Goal: Task Accomplishment & Management: Manage account settings

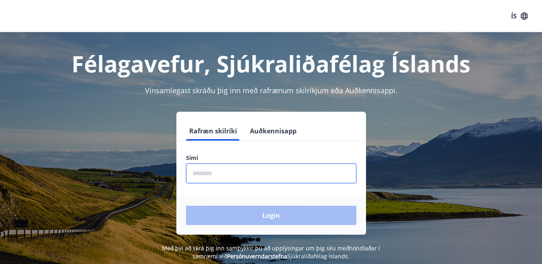
click at [196, 173] on input "phone" at bounding box center [271, 174] width 170 height 20
type input "********"
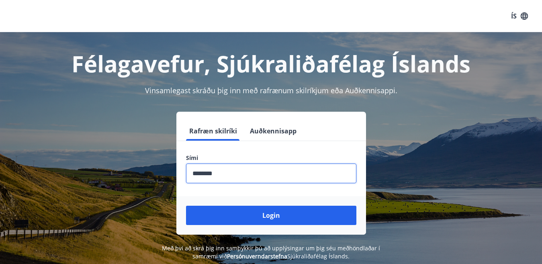
click at [280, 216] on button "Login" at bounding box center [271, 215] width 170 height 19
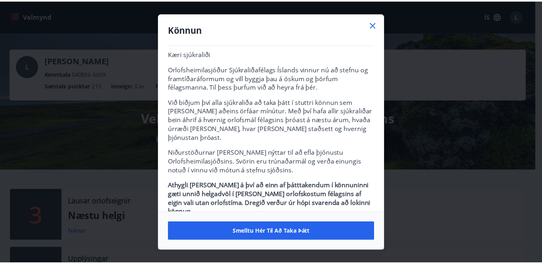
scroll to position [14, 0]
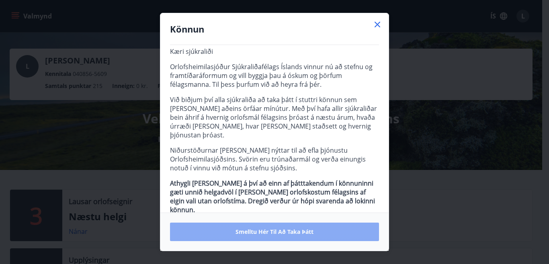
click at [274, 231] on span "Smelltu hér til að taka þátt" at bounding box center [274, 232] width 78 height 8
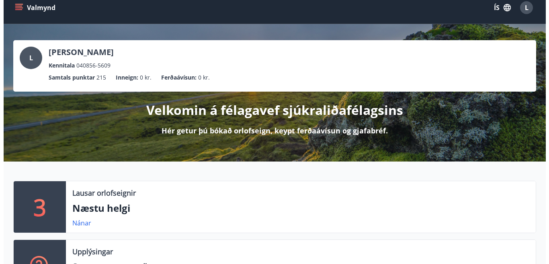
scroll to position [0, 0]
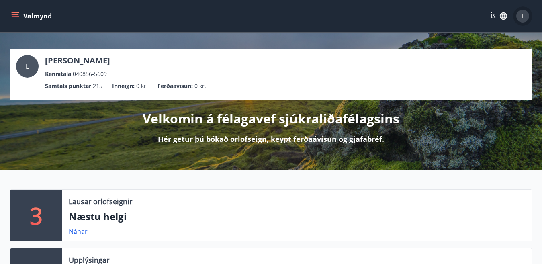
click at [522, 16] on span "L" at bounding box center [523, 16] width 4 height 9
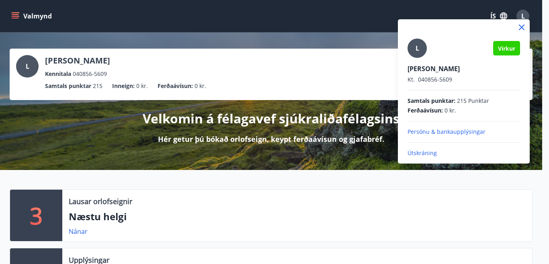
click at [417, 153] on p "Útskráning" at bounding box center [463, 153] width 112 height 8
click at [420, 152] on p "Útskráning" at bounding box center [463, 153] width 112 height 8
